Goal: Task Accomplishment & Management: Use online tool/utility

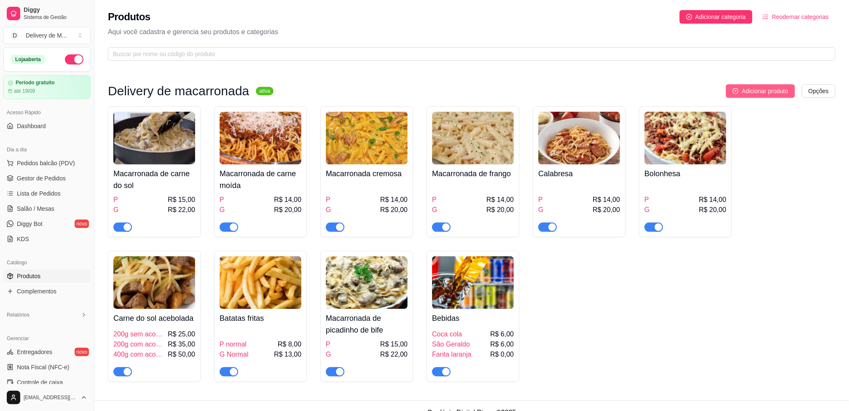
click at [771, 87] on span "Adicionar produto" at bounding box center [765, 90] width 46 height 9
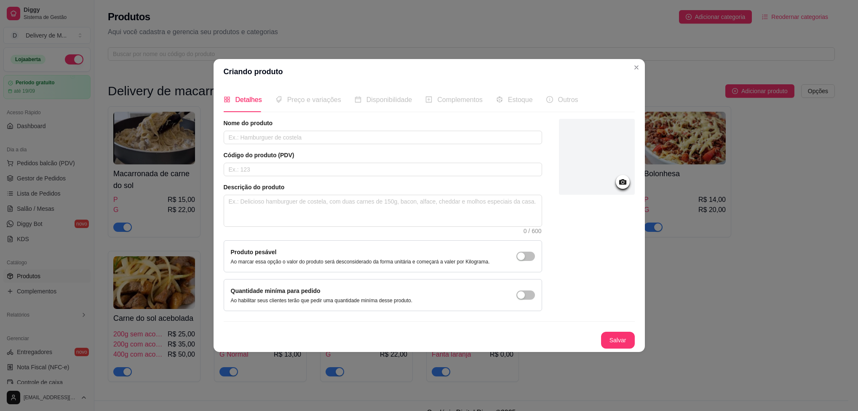
click at [448, 101] on span "Complementos" at bounding box center [460, 99] width 46 height 7
drag, startPoint x: 442, startPoint y: 97, endPoint x: 492, endPoint y: 81, distance: 51.8
click at [444, 97] on span "Complementos" at bounding box center [460, 99] width 46 height 7
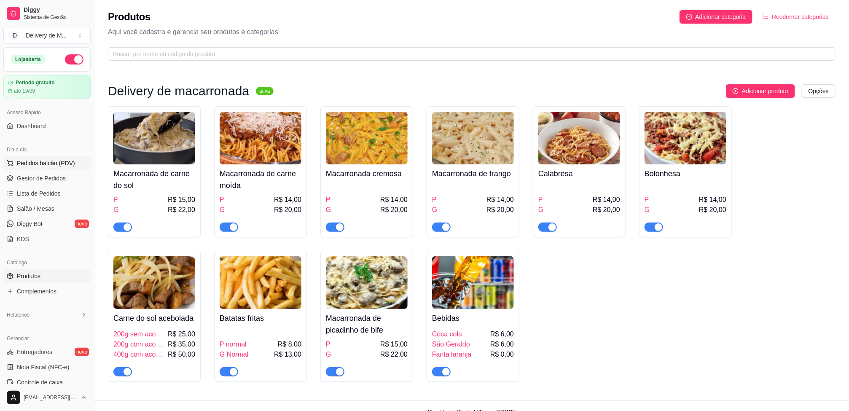
click at [67, 165] on span "Pedidos balcão (PDV)" at bounding box center [46, 163] width 58 height 8
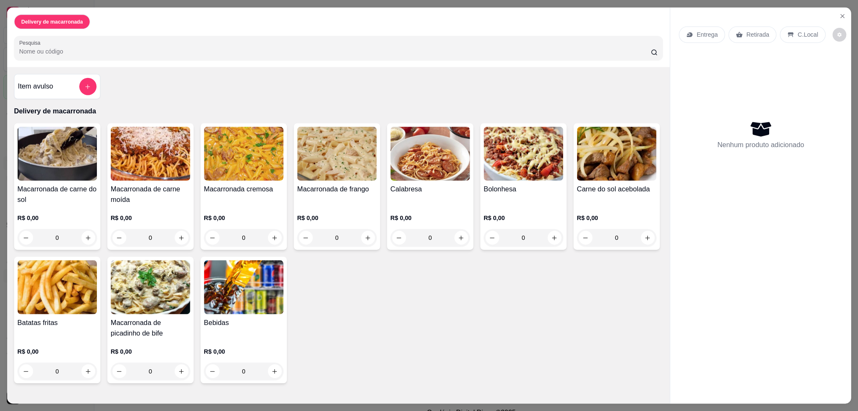
click at [66, 179] on img at bounding box center [57, 154] width 80 height 54
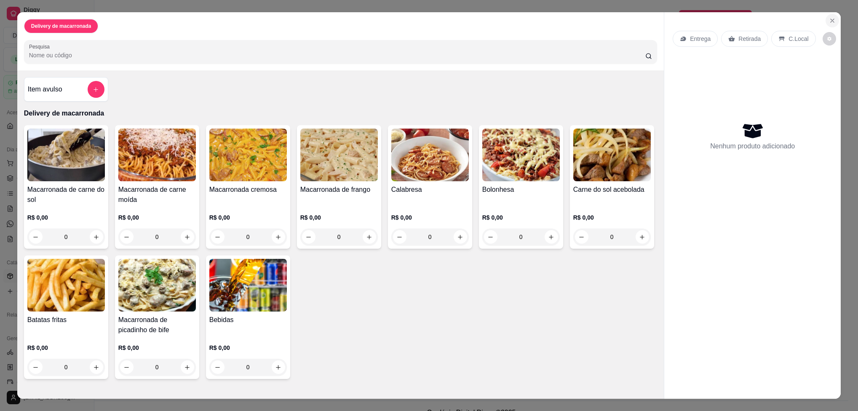
click at [826, 24] on button "Close" at bounding box center [832, 20] width 13 height 13
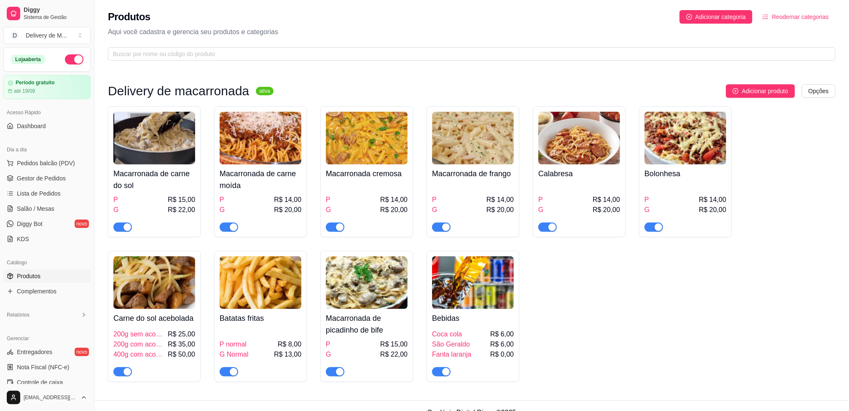
click at [828, 282] on div "Macarronada de carne do sol P R$ 15,00 G R$ 22,00 Macarronada de carne moída P …" at bounding box center [471, 244] width 727 height 276
